Goal: Information Seeking & Learning: Find specific page/section

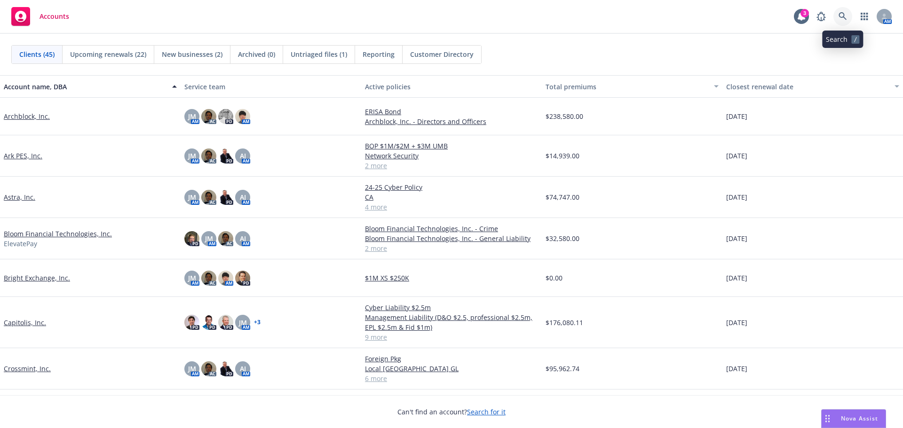
click at [842, 12] on icon at bounding box center [842, 16] width 8 height 8
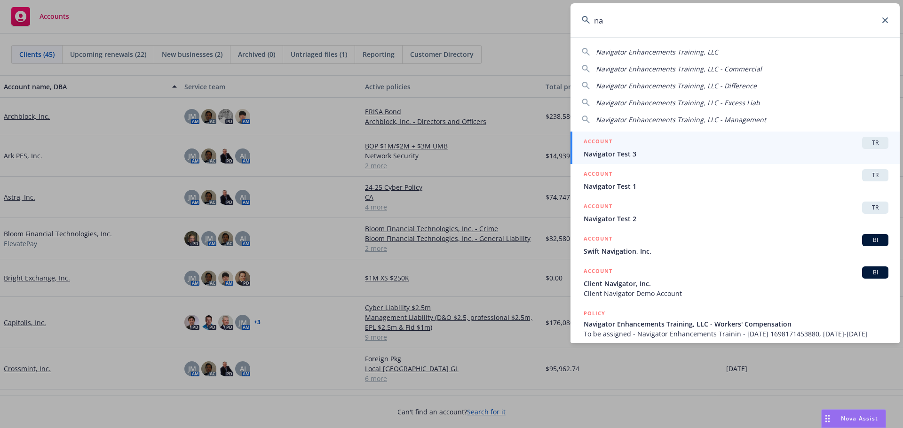
type input "n"
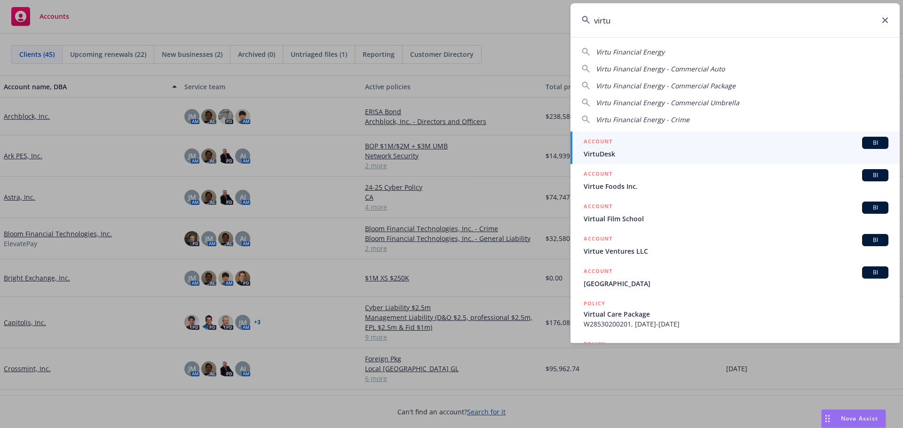
click at [643, 52] on span "Virtu Financial Energy" at bounding box center [630, 51] width 69 height 9
type input "Virtu Financial Energy"
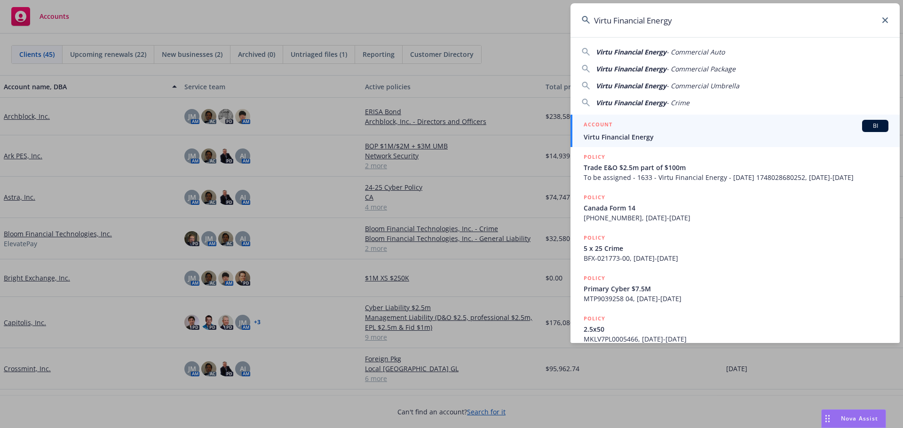
click at [667, 131] on div "ACCOUNT BI" at bounding box center [736, 126] width 305 height 12
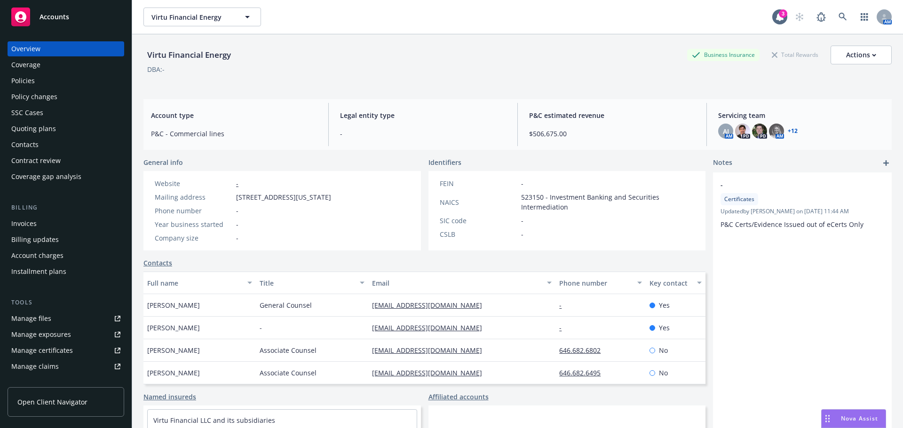
click at [20, 77] on div "Policies" at bounding box center [23, 80] width 24 height 15
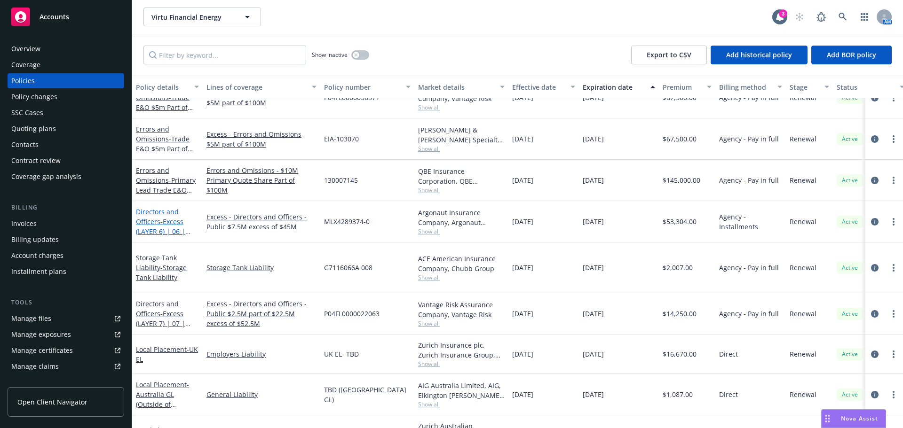
scroll to position [611, 0]
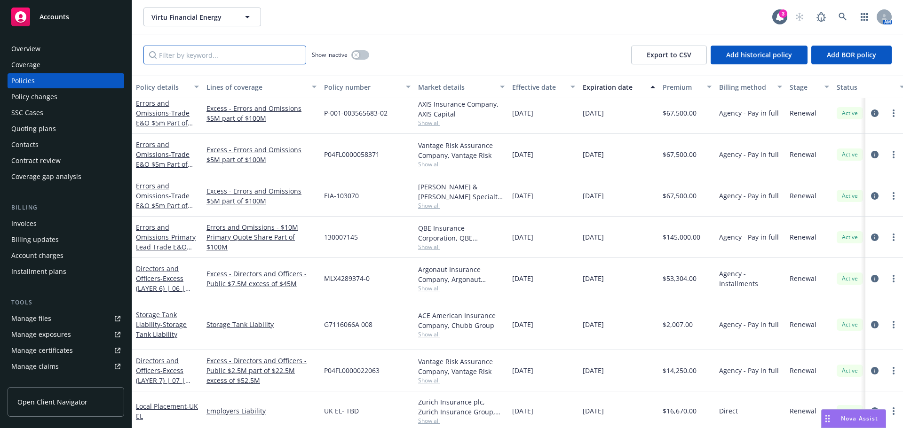
click at [181, 55] on input "Filter by keyword..." at bounding box center [224, 55] width 163 height 19
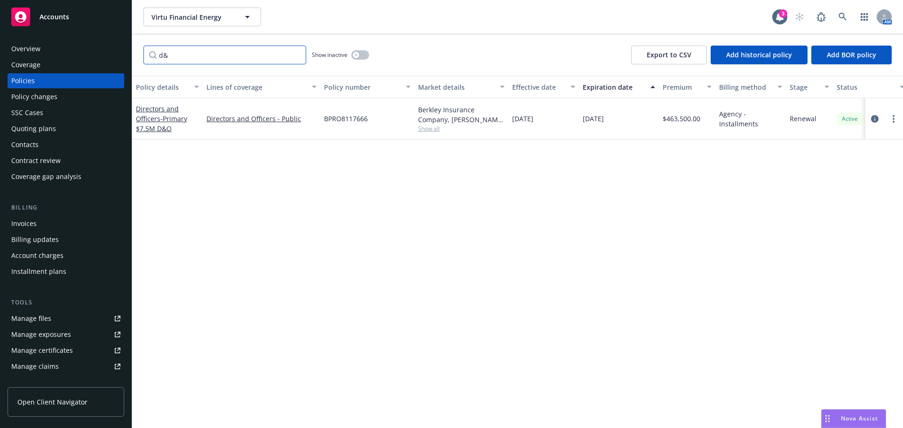
scroll to position [0, 0]
type input "d&o"
click at [134, 113] on div "Directors and Officers - Primary $7.5M D&O" at bounding box center [167, 118] width 71 height 41
click at [145, 119] on link "Directors and Officers - Primary $7.5M D&O" at bounding box center [161, 118] width 51 height 29
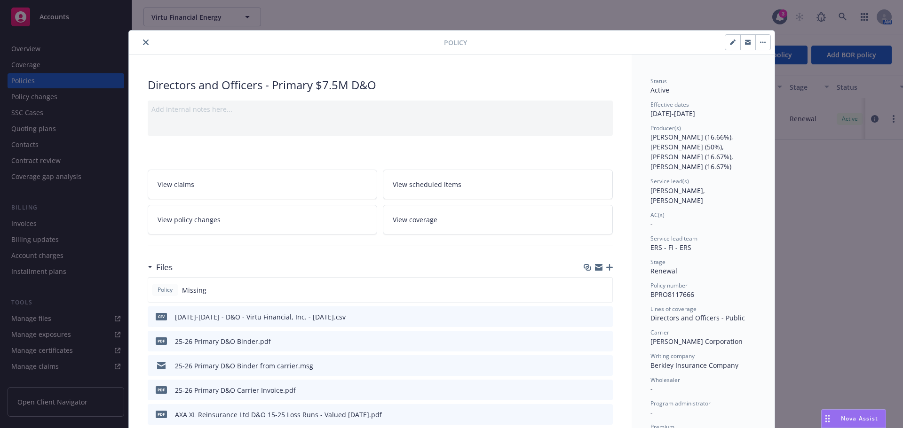
click at [600, 316] on icon "preview file" at bounding box center [604, 316] width 8 height 7
click at [143, 41] on icon "close" at bounding box center [146, 42] width 6 height 6
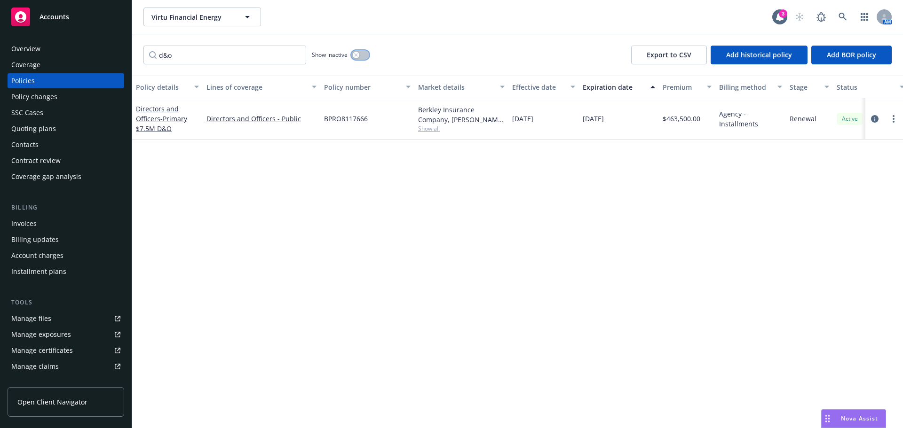
click at [358, 54] on icon "button" at bounding box center [356, 55] width 4 height 4
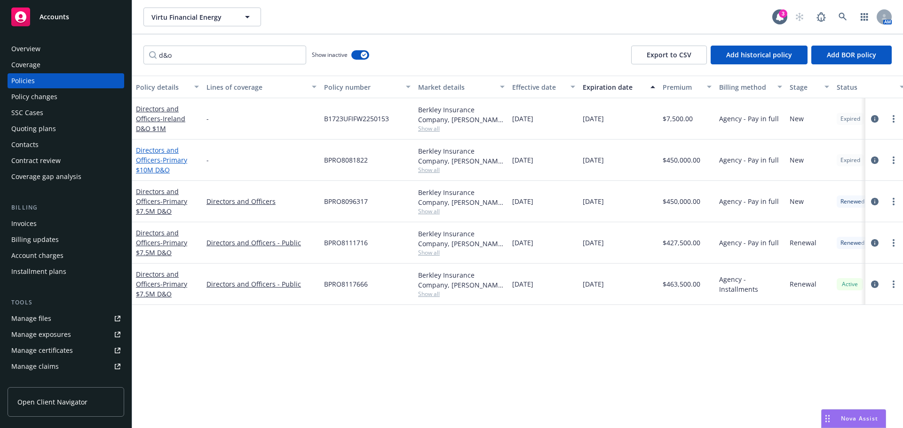
click at [150, 146] on link "Directors and Officers - Primary $10M D&O" at bounding box center [161, 160] width 51 height 29
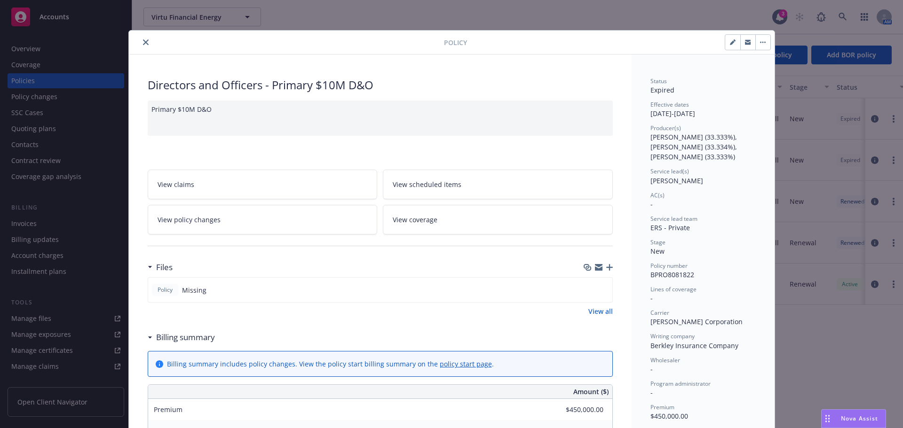
click at [143, 44] on icon "close" at bounding box center [146, 42] width 6 height 6
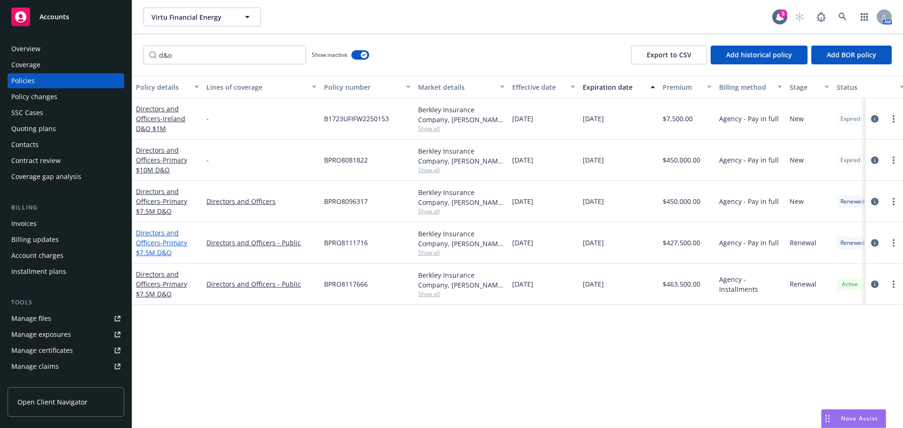
click at [158, 242] on link "Directors and Officers - Primary $7.5M D&O" at bounding box center [161, 243] width 51 height 29
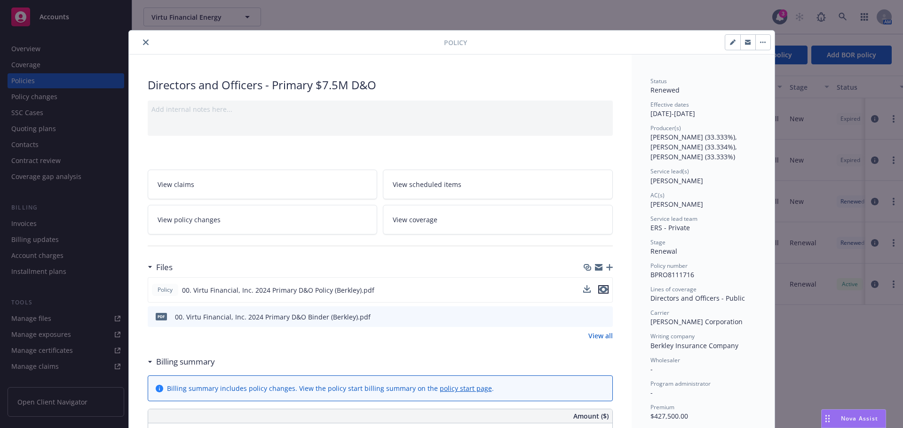
click at [602, 287] on icon "preview file" at bounding box center [603, 289] width 8 height 7
click at [144, 39] on button "close" at bounding box center [145, 42] width 11 height 11
click at [143, 40] on icon "close" at bounding box center [146, 42] width 6 height 6
